Goal: Use online tool/utility: Utilize a website feature to perform a specific function

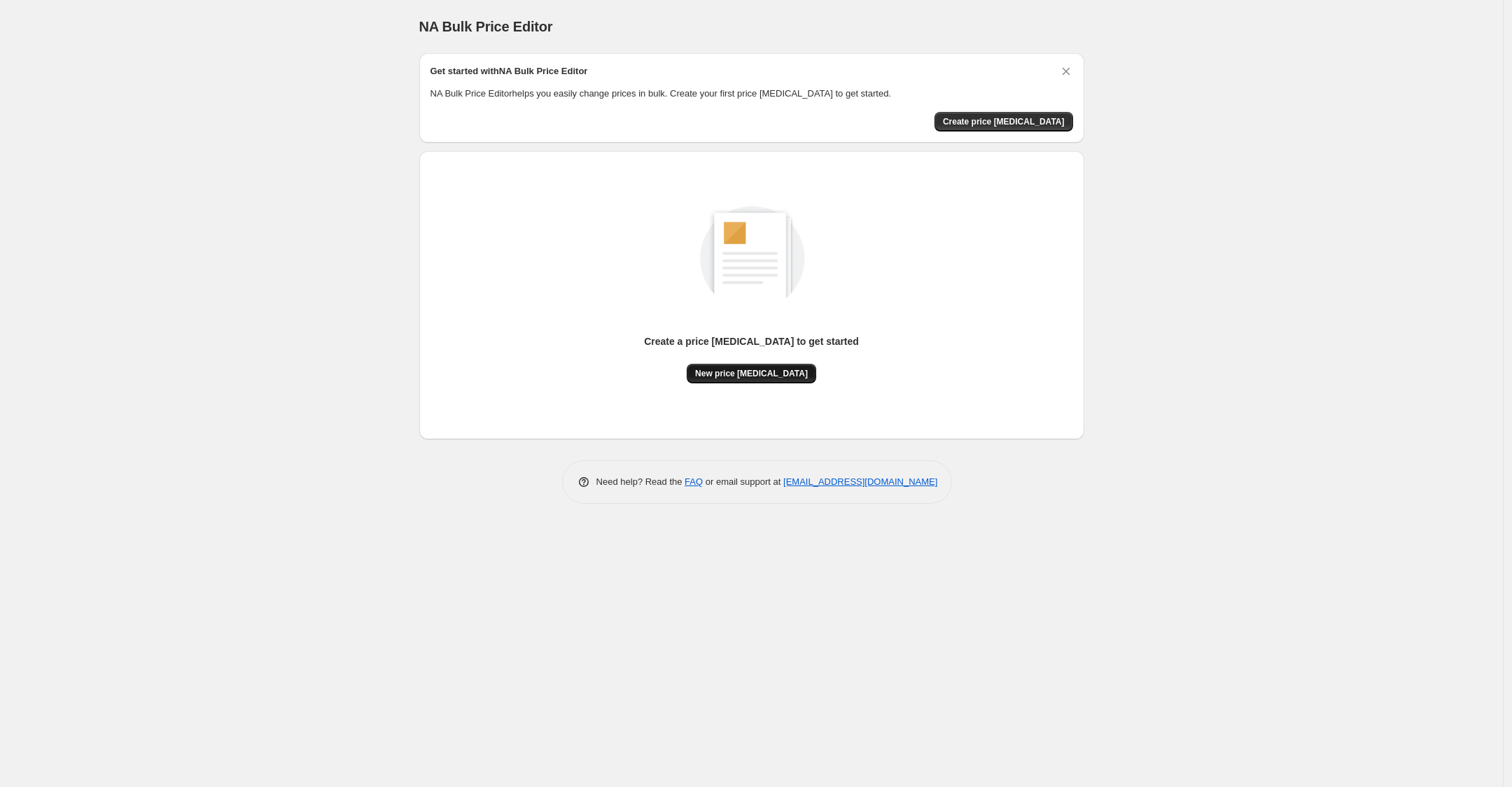
click at [740, 374] on span "New price change job" at bounding box center [751, 374] width 113 height 11
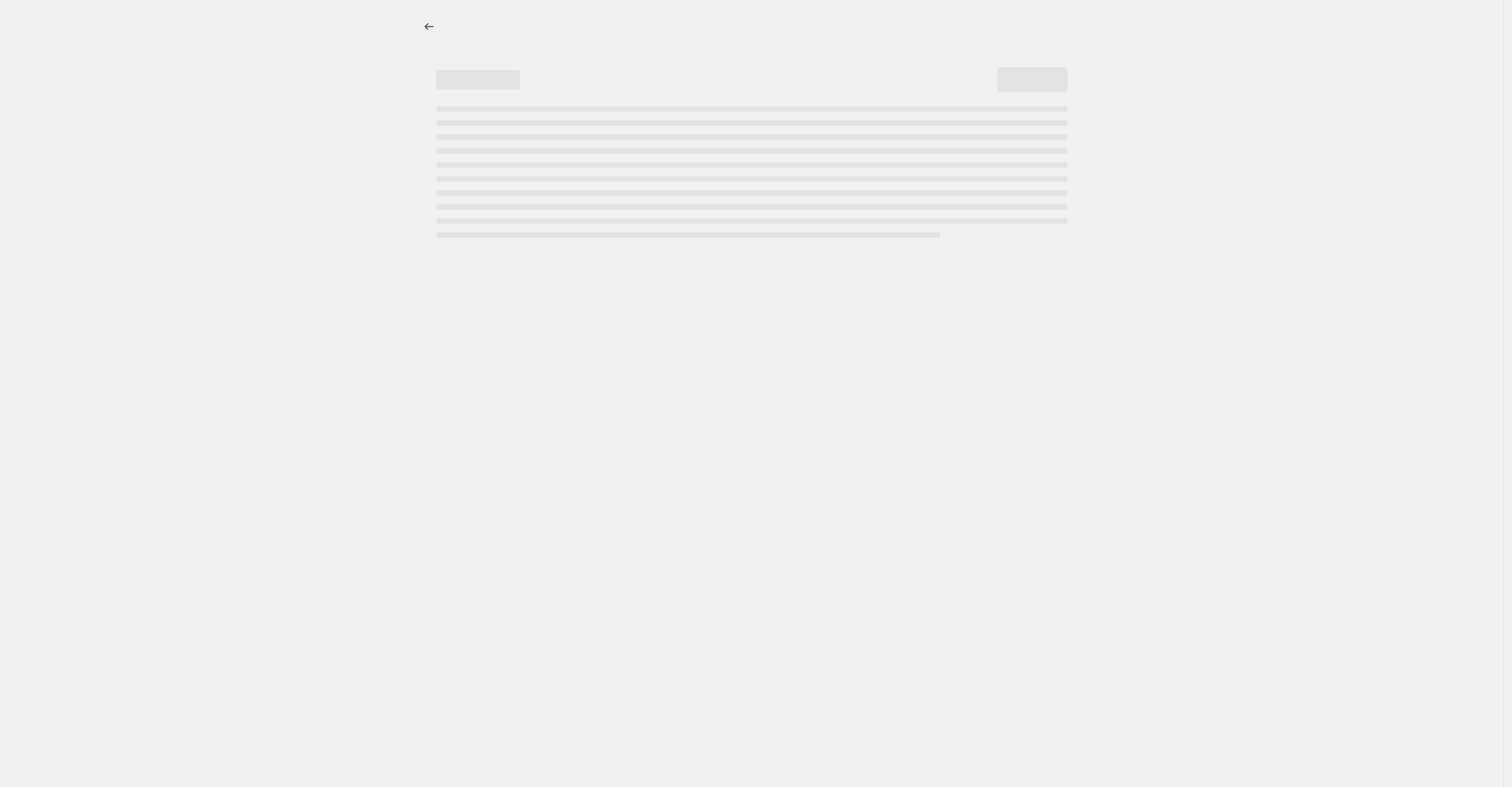
select select "percentage"
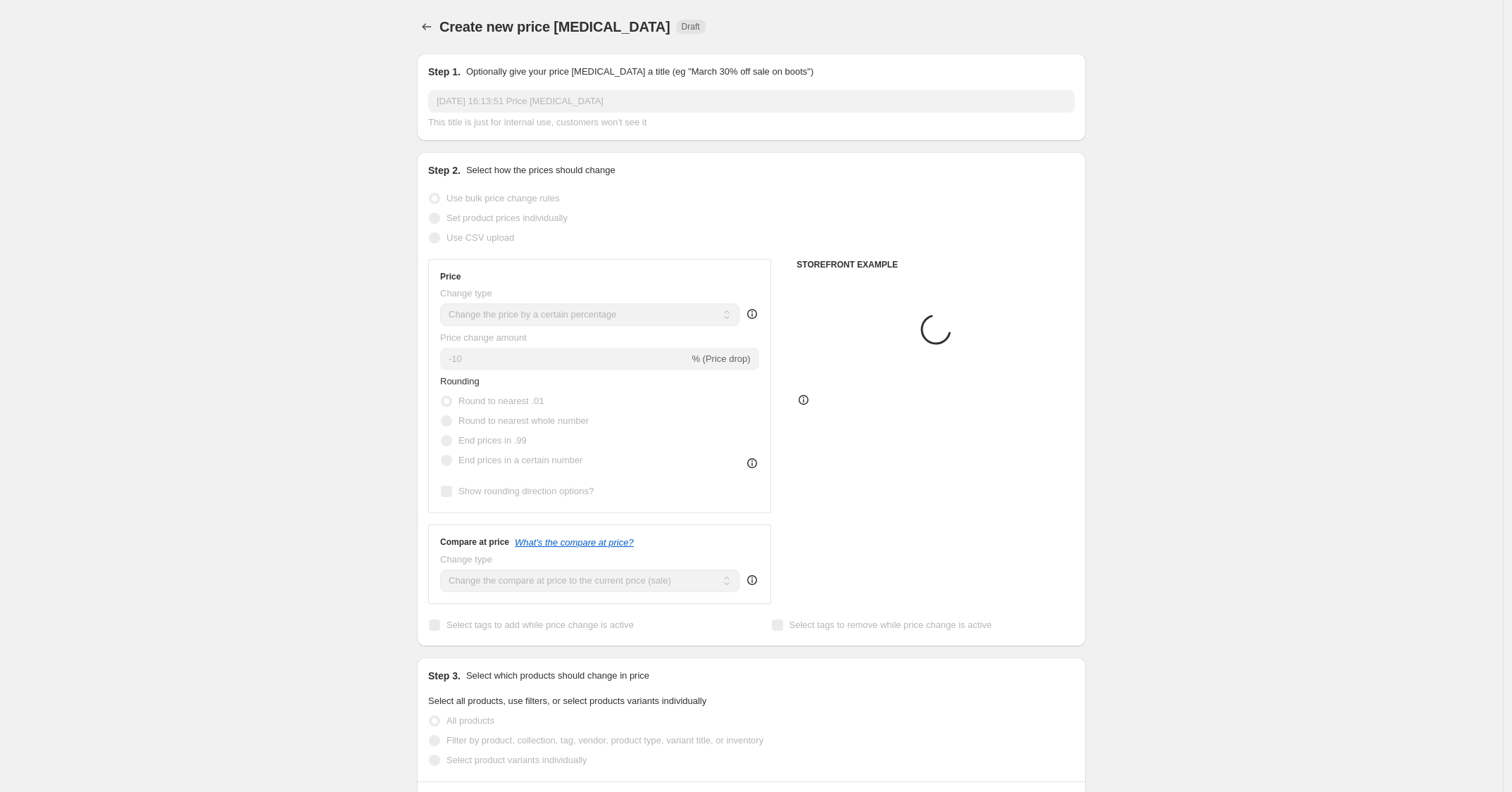
click at [585, 371] on div "Price Change type Change the price to a certain amount Change the price by a ce…" at bounding box center [599, 386] width 319 height 230
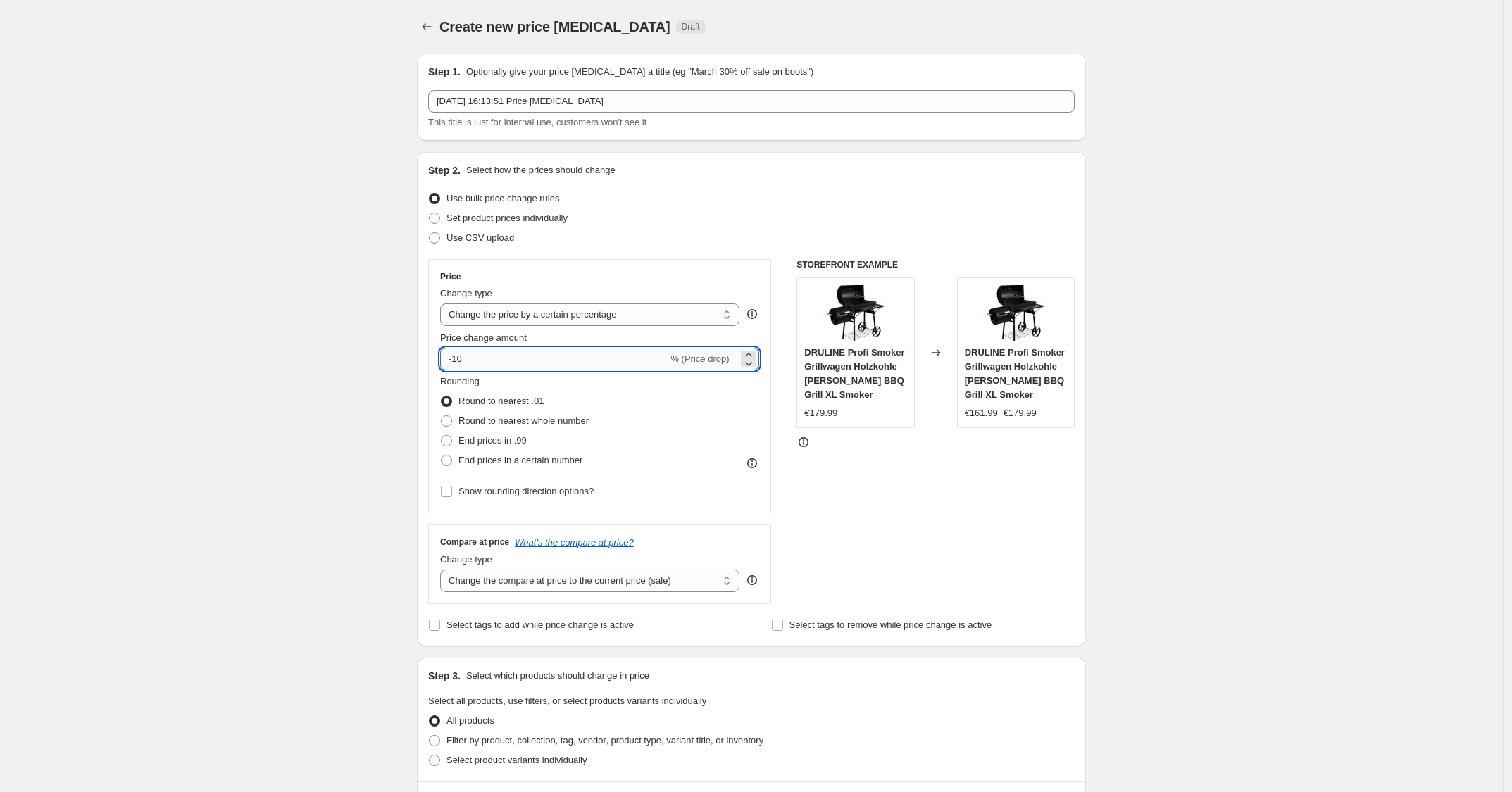
click at [604, 366] on input "-10" at bounding box center [554, 359] width 228 height 23
type input "-1"
type input "-25"
click at [846, 474] on div "STOREFRONT EXAMPLE DRULINE Profi Smoker Grillwagen Holzkohle Stahl BBQ Grill XL…" at bounding box center [935, 431] width 279 height 345
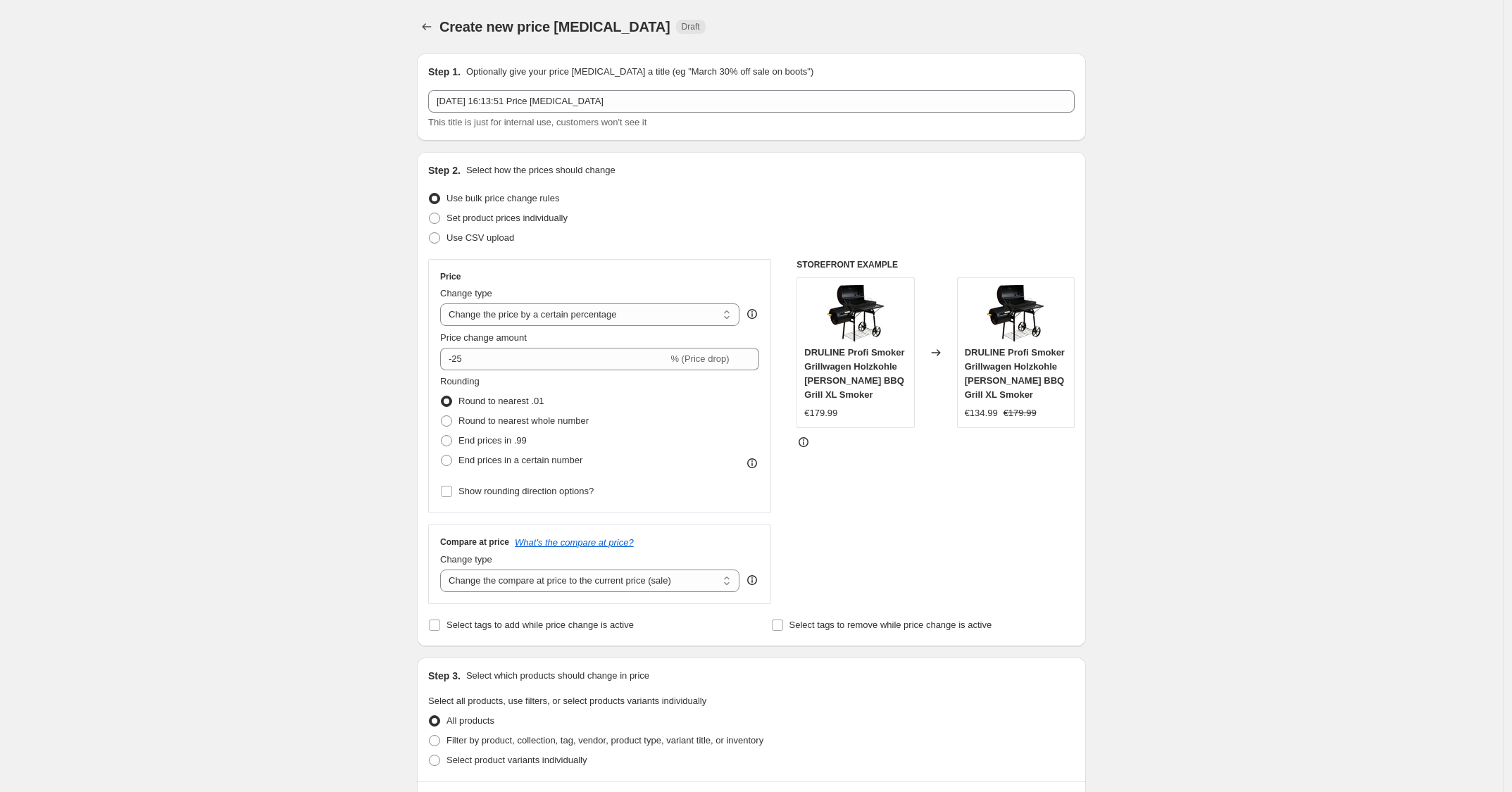
scroll to position [698, 0]
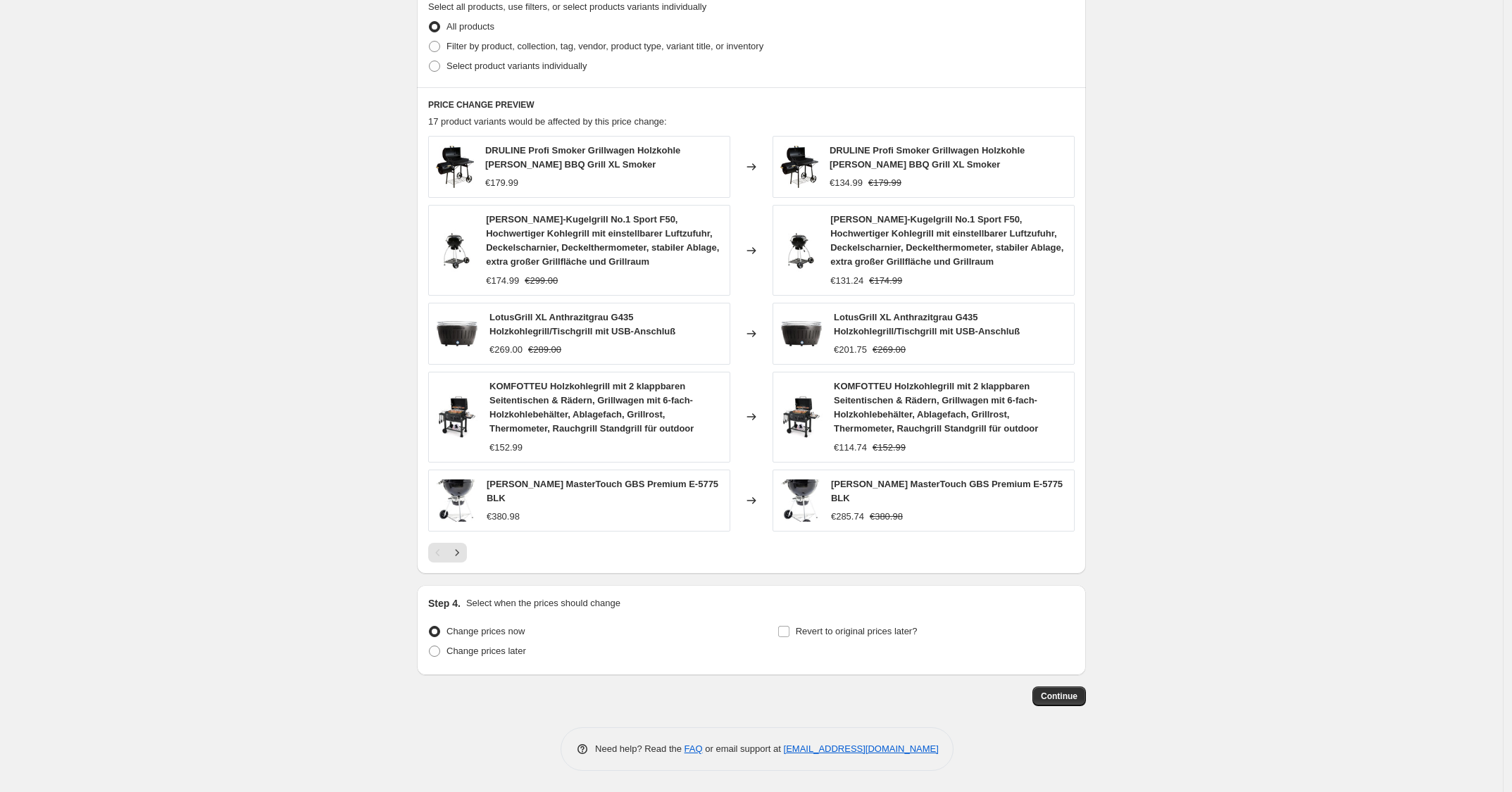
click at [1059, 706] on div "Step 1. Optionally give your price change job a title (eg "March 30% off sale o…" at bounding box center [751, 59] width 669 height 1423
click at [1041, 690] on button "Continue" at bounding box center [1058, 696] width 54 height 20
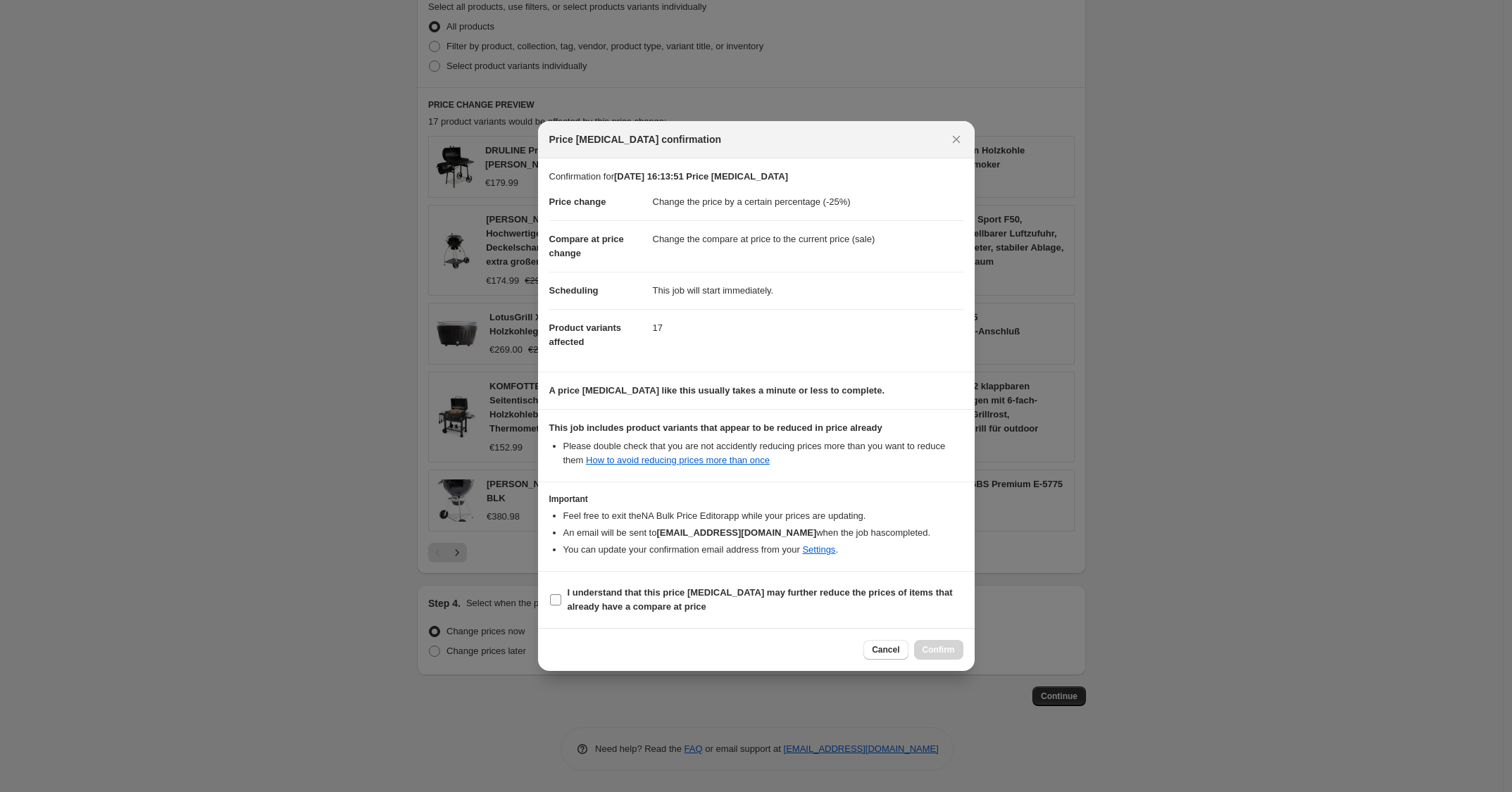
click at [656, 602] on b "I understand that this price change job may further reduce the prices of items …" at bounding box center [759, 599] width 385 height 24
click at [562, 602] on input "I understand that this price change job may further reduce the prices of items …" at bounding box center [556, 600] width 11 height 11
checkbox input "true"
click at [920, 645] on button "Confirm" at bounding box center [938, 649] width 49 height 20
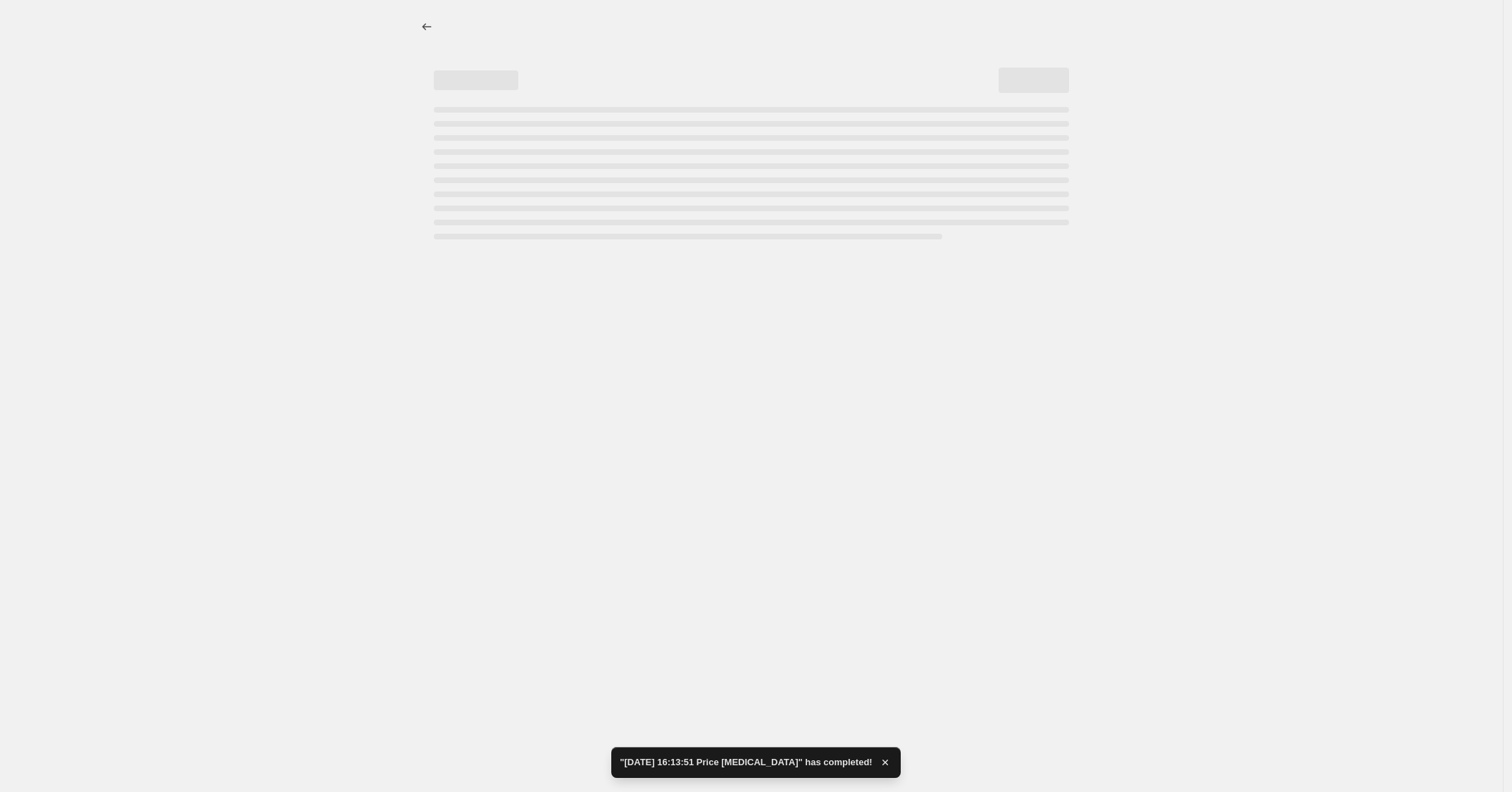
select select "percentage"
